Goal: Task Accomplishment & Management: Complete application form

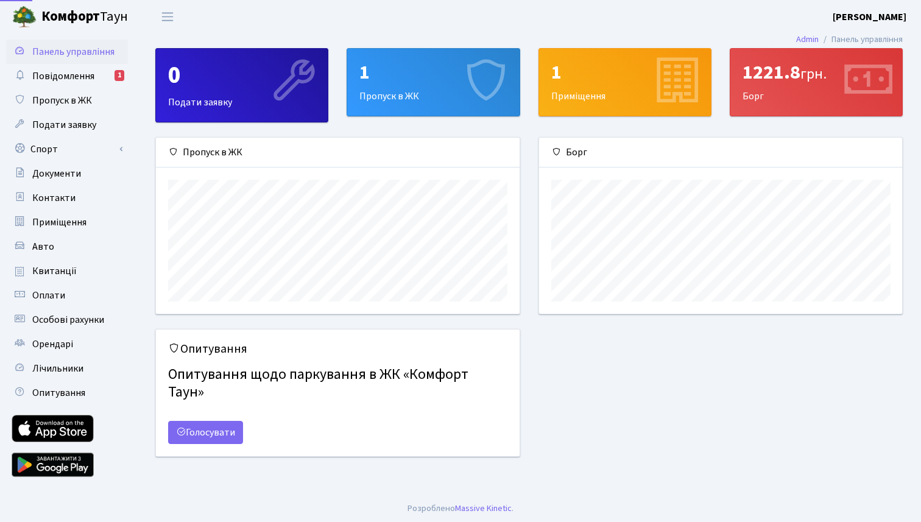
scroll to position [176, 363]
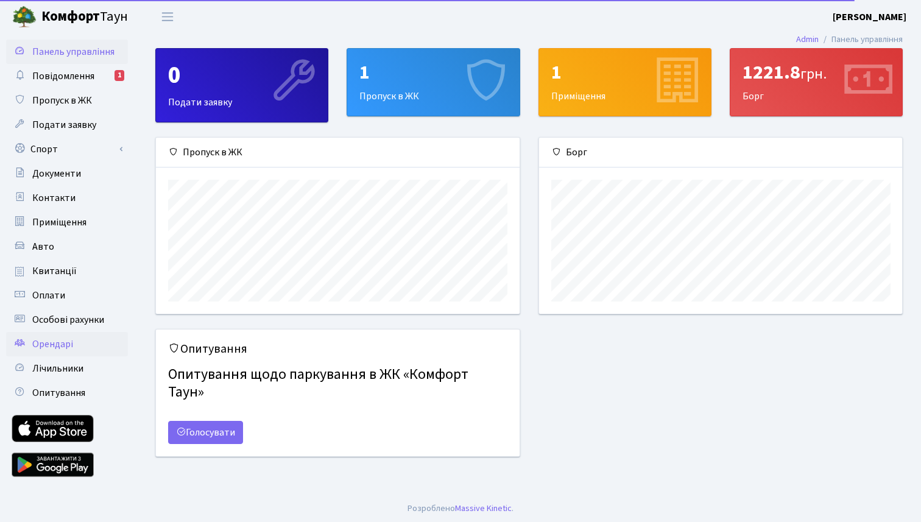
click at [60, 345] on span "Орендарі" at bounding box center [52, 343] width 41 height 13
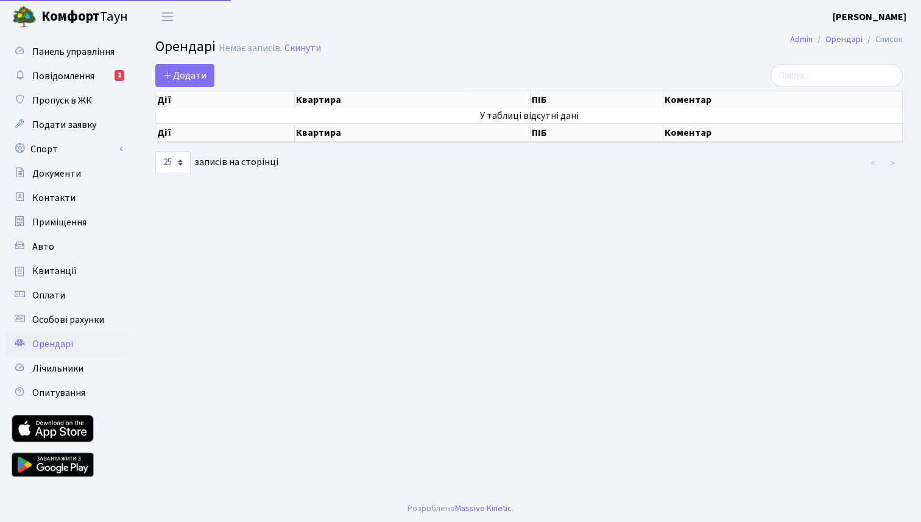
select select "25"
click at [195, 74] on span "Додати" at bounding box center [184, 75] width 43 height 13
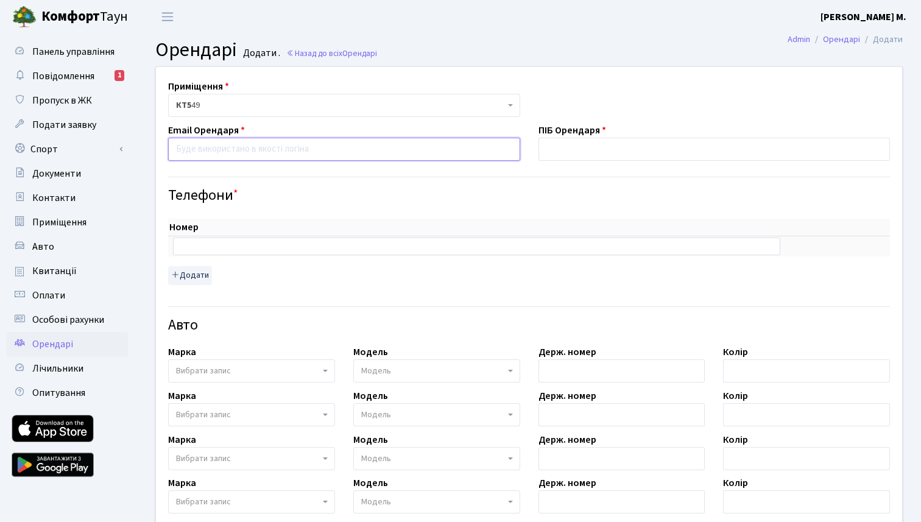
click at [228, 151] on input "email" at bounding box center [344, 149] width 352 height 23
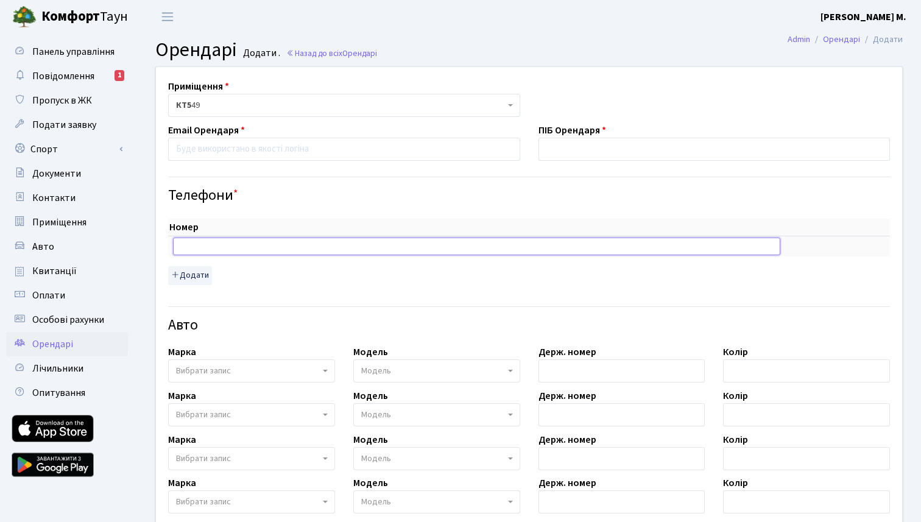
click at [303, 250] on input "text" at bounding box center [476, 246] width 607 height 17
type input "[PHONE_NUMBER]"
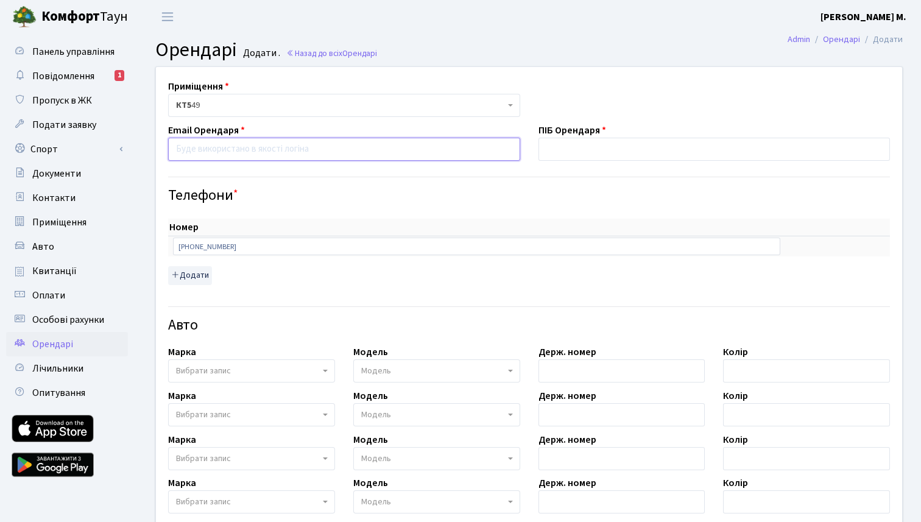
click at [218, 149] on input "email" at bounding box center [344, 149] width 352 height 23
type input "[EMAIL_ADDRESS][DOMAIN_NAME]"
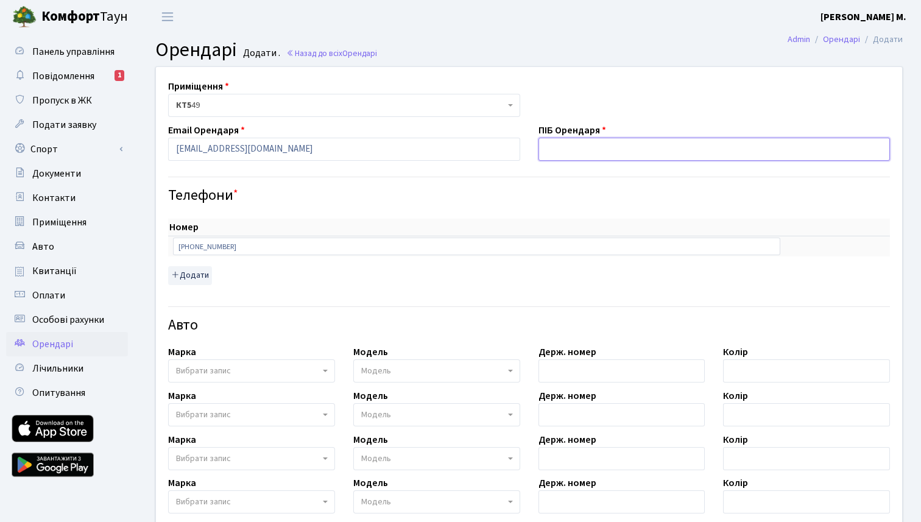
click at [559, 148] on input "text" at bounding box center [715, 149] width 352 height 23
type input "Ы"
type input "S"
type input "ы"
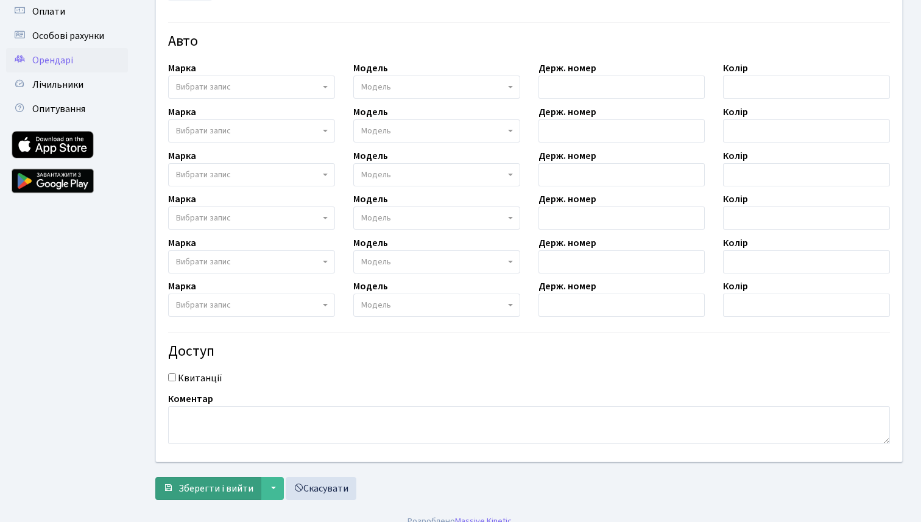
scroll to position [298, 0]
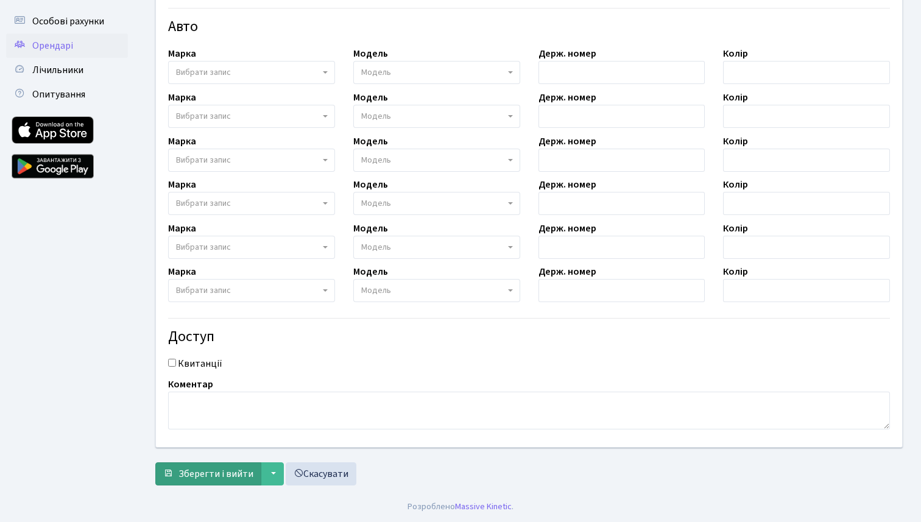
type input "[PERSON_NAME]"
click at [238, 475] on span "Зберегти і вийти" at bounding box center [215, 473] width 75 height 13
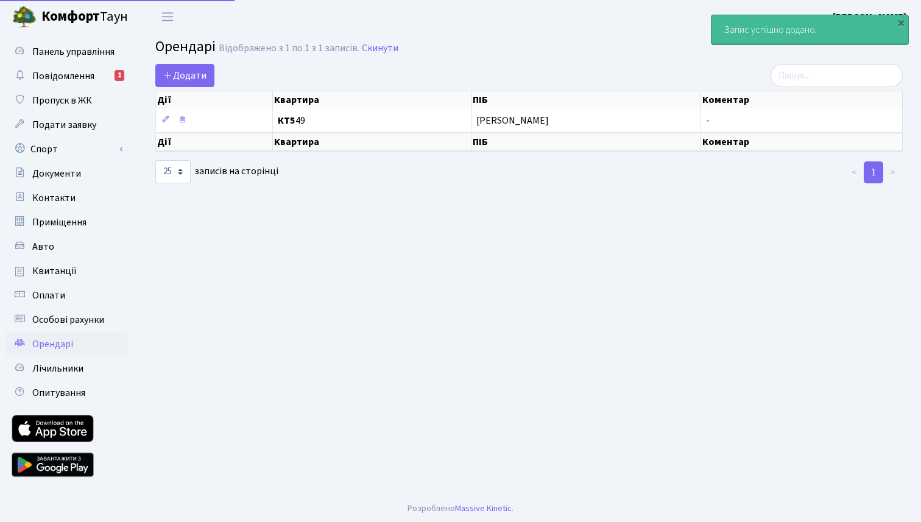
select select "25"
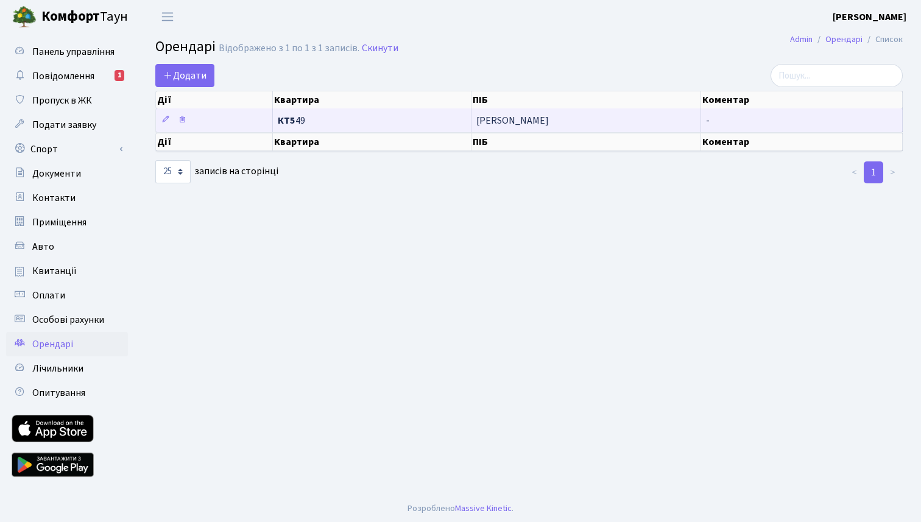
click at [520, 121] on span "[PERSON_NAME]" at bounding box center [585, 121] width 219 height 10
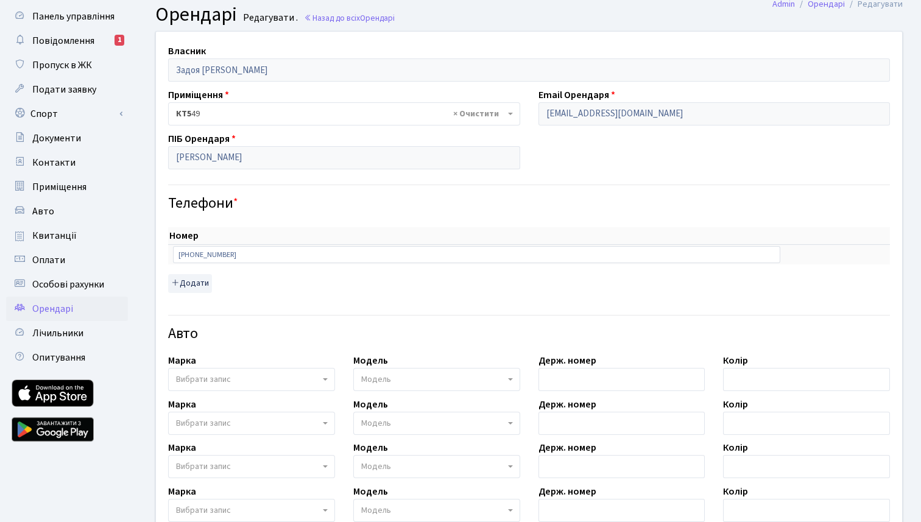
scroll to position [36, 0]
click at [307, 203] on h4 "Телефони *" at bounding box center [529, 203] width 722 height 18
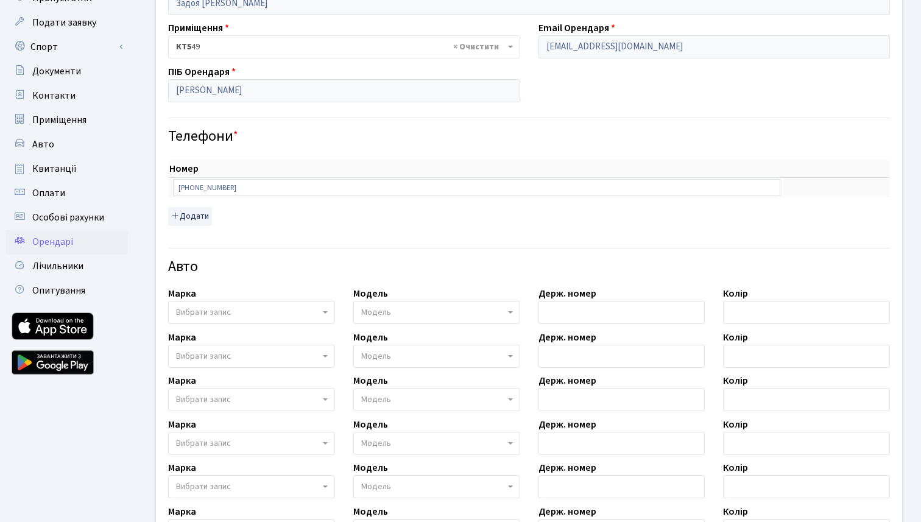
scroll to position [0, 0]
